Goal: Transaction & Acquisition: Purchase product/service

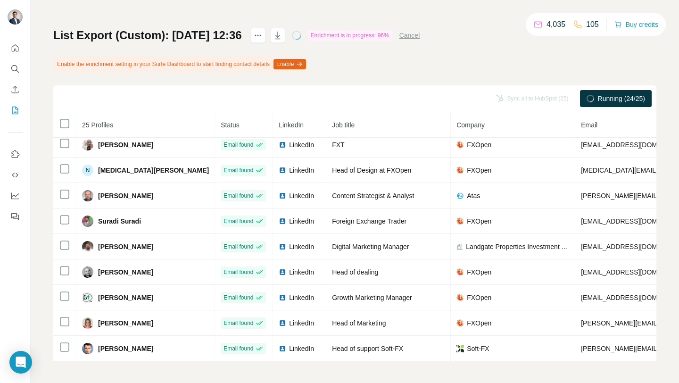
scroll to position [42, 0]
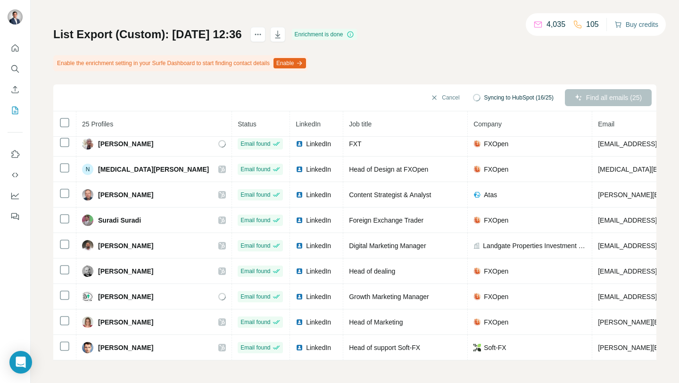
click at [637, 28] on button "Buy credits" at bounding box center [637, 24] width 44 height 13
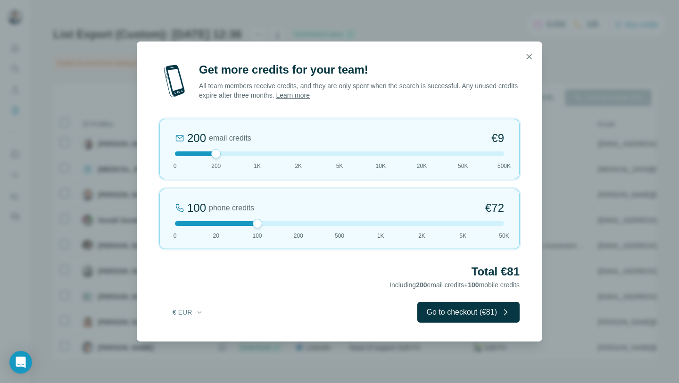
drag, startPoint x: 215, startPoint y: 223, endPoint x: 261, endPoint y: 219, distance: 46.3
click at [261, 219] on div "100 phone credits €[PHONE_NUMBER] 1K 2K 5K 50K" at bounding box center [339, 219] width 360 height 60
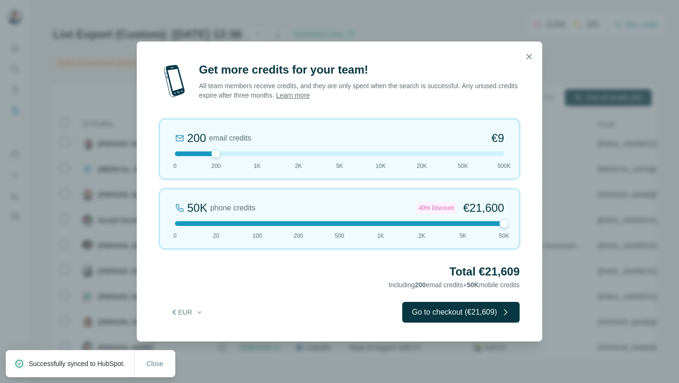
drag, startPoint x: 257, startPoint y: 225, endPoint x: 499, endPoint y: 230, distance: 242.1
click at [500, 230] on div "50K phone credits 40% Discount €21,600 0 20 100 200 500 1K 2K 5K 50K" at bounding box center [339, 219] width 360 height 60
drag, startPoint x: 215, startPoint y: 155, endPoint x: 445, endPoint y: 165, distance: 230.0
click at [445, 165] on div "20K email credits 18% Discount €693 0 200 1K 2K 5K 10K 20K 50K 500K" at bounding box center [339, 149] width 360 height 60
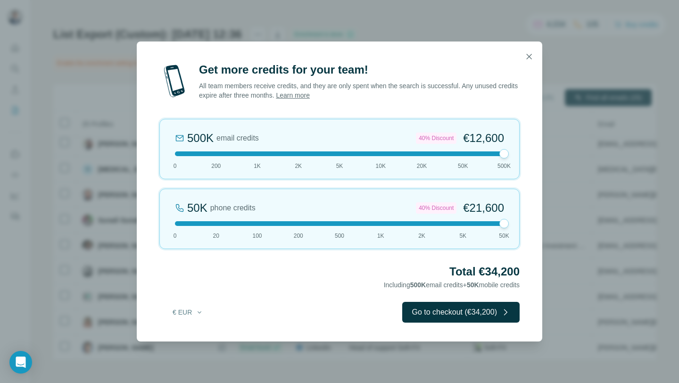
drag, startPoint x: 463, startPoint y: 156, endPoint x: 508, endPoint y: 155, distance: 45.3
click at [508, 155] on div at bounding box center [504, 153] width 9 height 9
click at [189, 309] on button "€ EUR" at bounding box center [188, 312] width 44 height 17
click at [201, 331] on div "$ USD" at bounding box center [206, 333] width 79 height 9
click at [187, 313] on button "$ USD" at bounding box center [188, 312] width 44 height 17
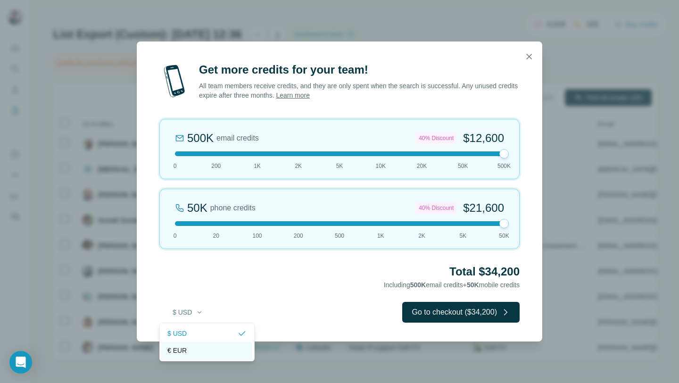
click at [190, 351] on div "€ EUR" at bounding box center [206, 350] width 79 height 9
click at [531, 58] on icon "button" at bounding box center [529, 56] width 5 height 5
